Goal: Transaction & Acquisition: Purchase product/service

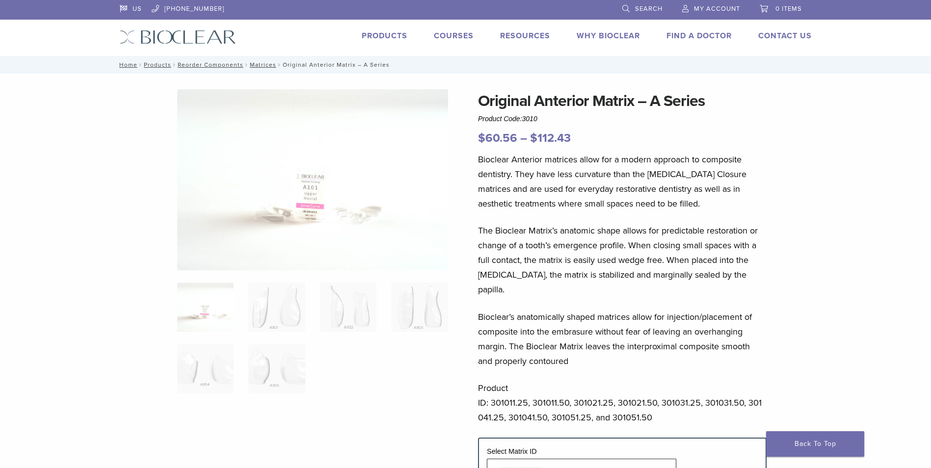
click at [379, 218] on img at bounding box center [312, 179] width 271 height 181
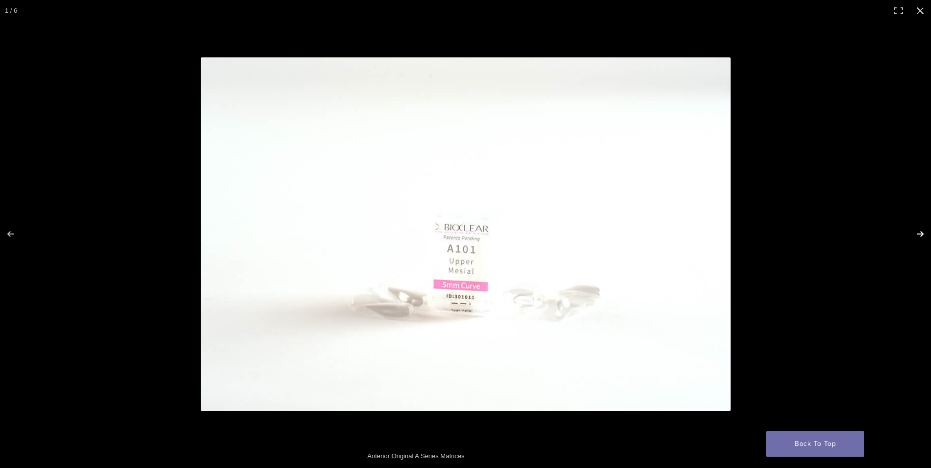
click at [918, 235] on button "Next (arrow right)" at bounding box center [914, 234] width 34 height 49
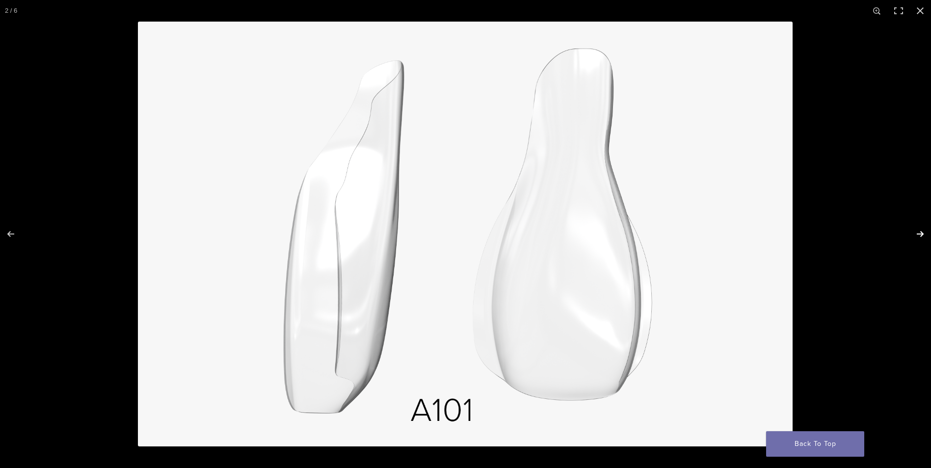
click at [916, 239] on button "Next (arrow right)" at bounding box center [914, 234] width 34 height 49
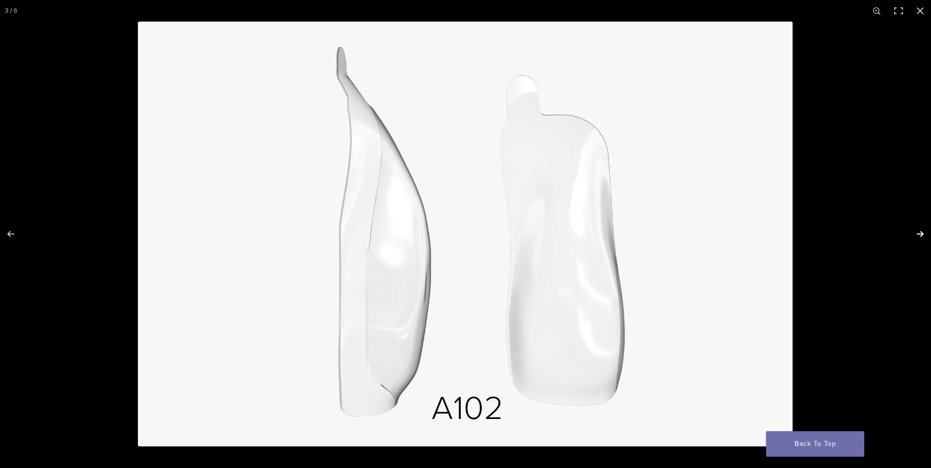
click at [917, 239] on button "Next (arrow right)" at bounding box center [914, 234] width 34 height 49
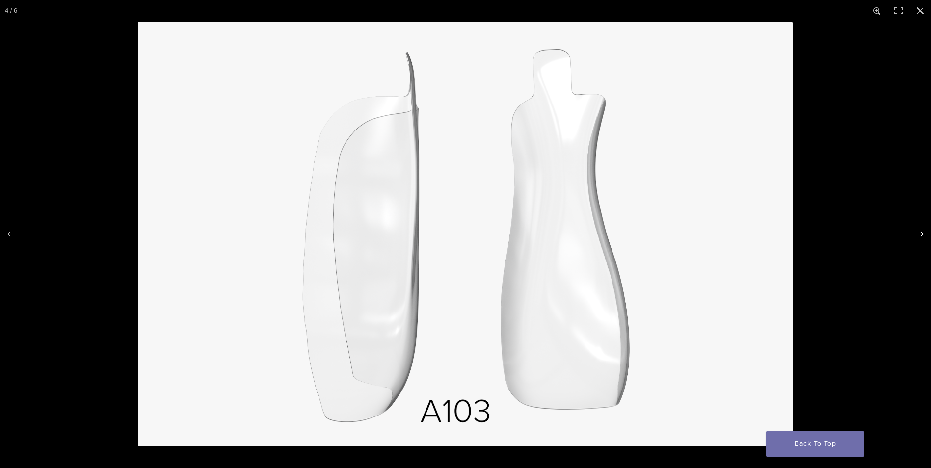
click at [917, 239] on button "Next (arrow right)" at bounding box center [914, 234] width 34 height 49
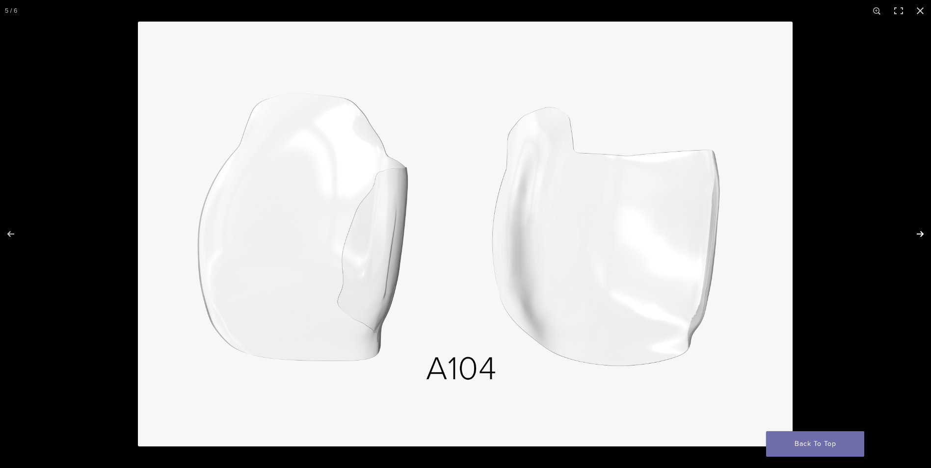
click at [917, 239] on button "Next (arrow right)" at bounding box center [914, 234] width 34 height 49
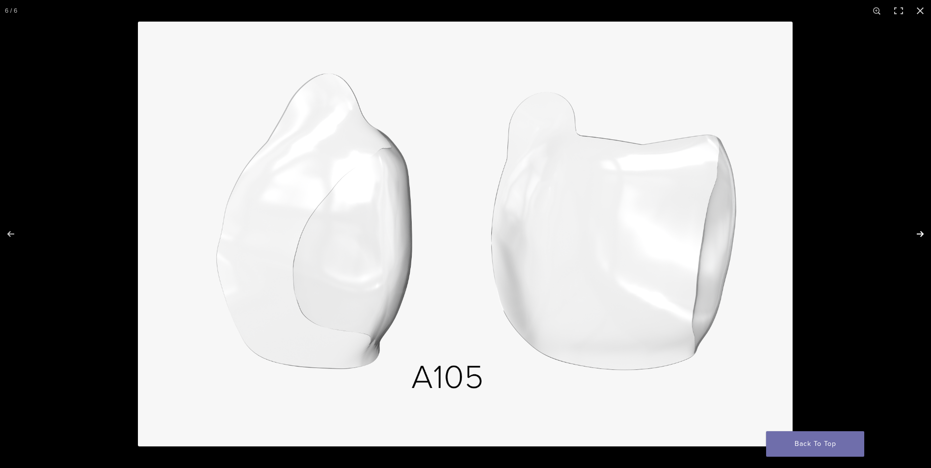
click at [919, 239] on button "Next (arrow right)" at bounding box center [914, 234] width 34 height 49
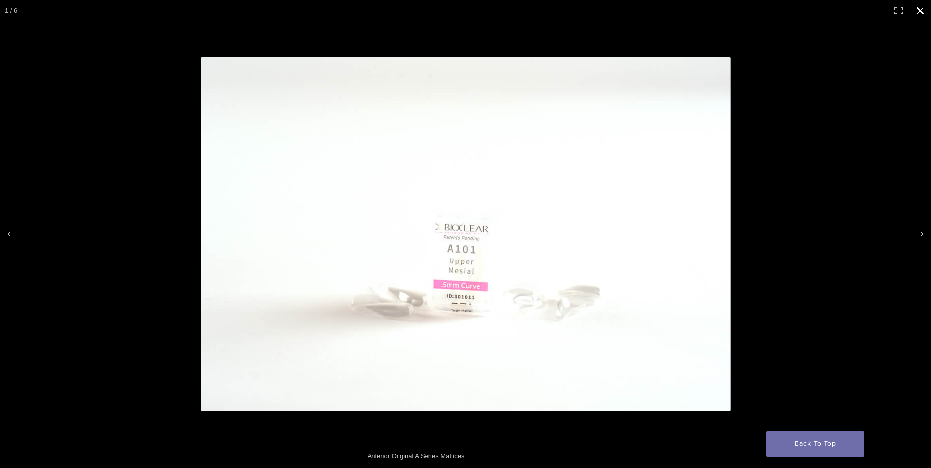
click at [925, 12] on button "Close (Esc)" at bounding box center [921, 11] width 22 height 22
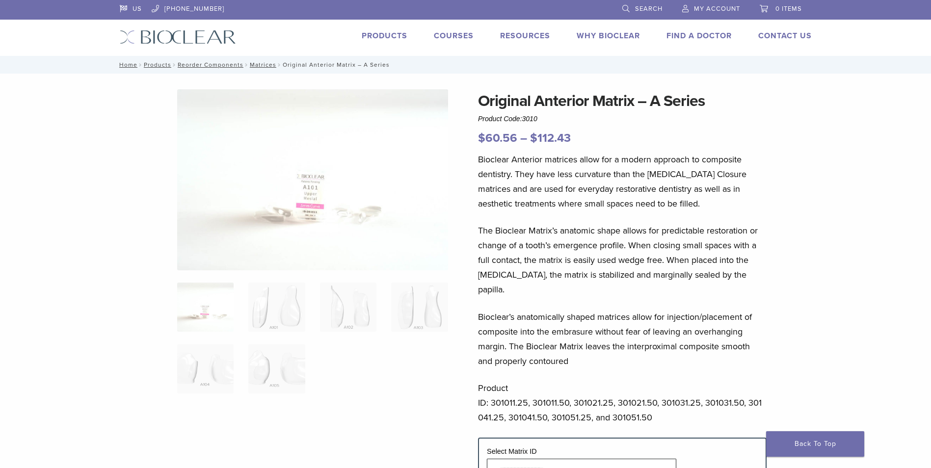
drag, startPoint x: 539, startPoint y: 118, endPoint x: 526, endPoint y: 118, distance: 13.3
click at [526, 118] on span "3010" at bounding box center [529, 119] width 15 height 8
